Goal: Task Accomplishment & Management: Complete application form

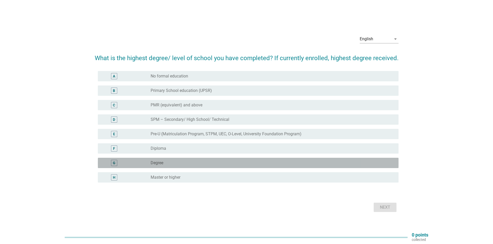
click at [169, 163] on div "radio_button_unchecked Degree" at bounding box center [269, 163] width 239 height 5
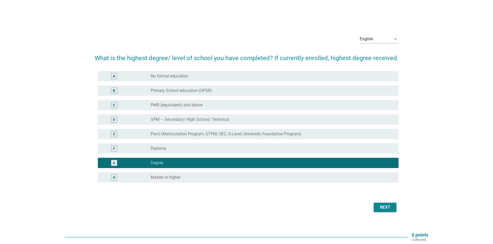
click at [388, 207] on div "Next" at bounding box center [384, 208] width 14 height 6
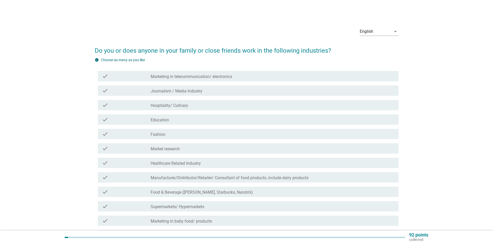
scroll to position [72, 0]
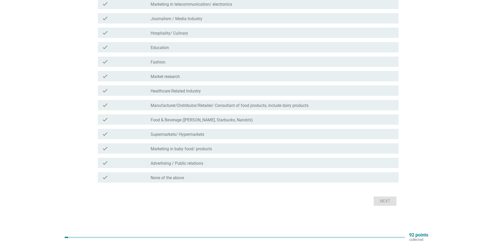
click at [178, 177] on label "None of the above" at bounding box center [166, 178] width 33 height 5
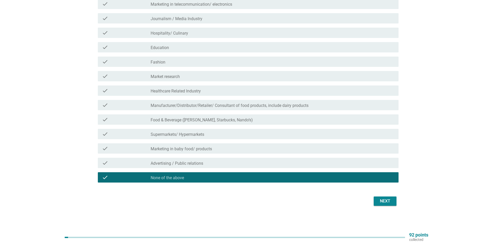
click at [380, 205] on button "Next" at bounding box center [384, 201] width 23 height 9
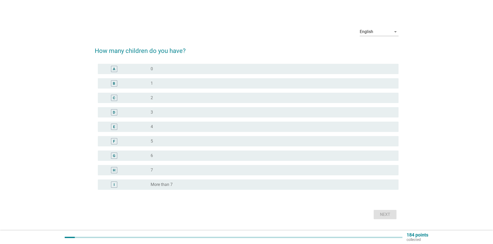
click at [181, 70] on div "radio_button_unchecked 0" at bounding box center [269, 68] width 239 height 5
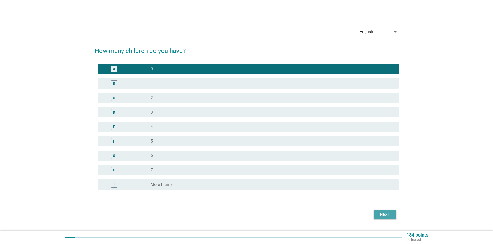
click at [389, 216] on div "Next" at bounding box center [384, 215] width 14 height 6
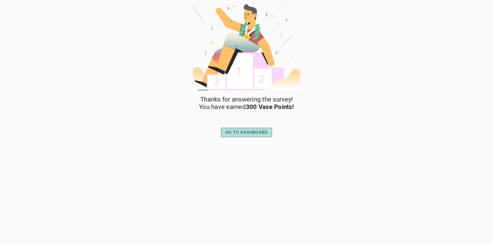
click at [245, 133] on div "GO TO DASHBOARD" at bounding box center [246, 133] width 42 height 6
click at [244, 133] on div "GO TO DASHBOARD" at bounding box center [246, 133] width 42 height 6
